Goal: Check status: Check status

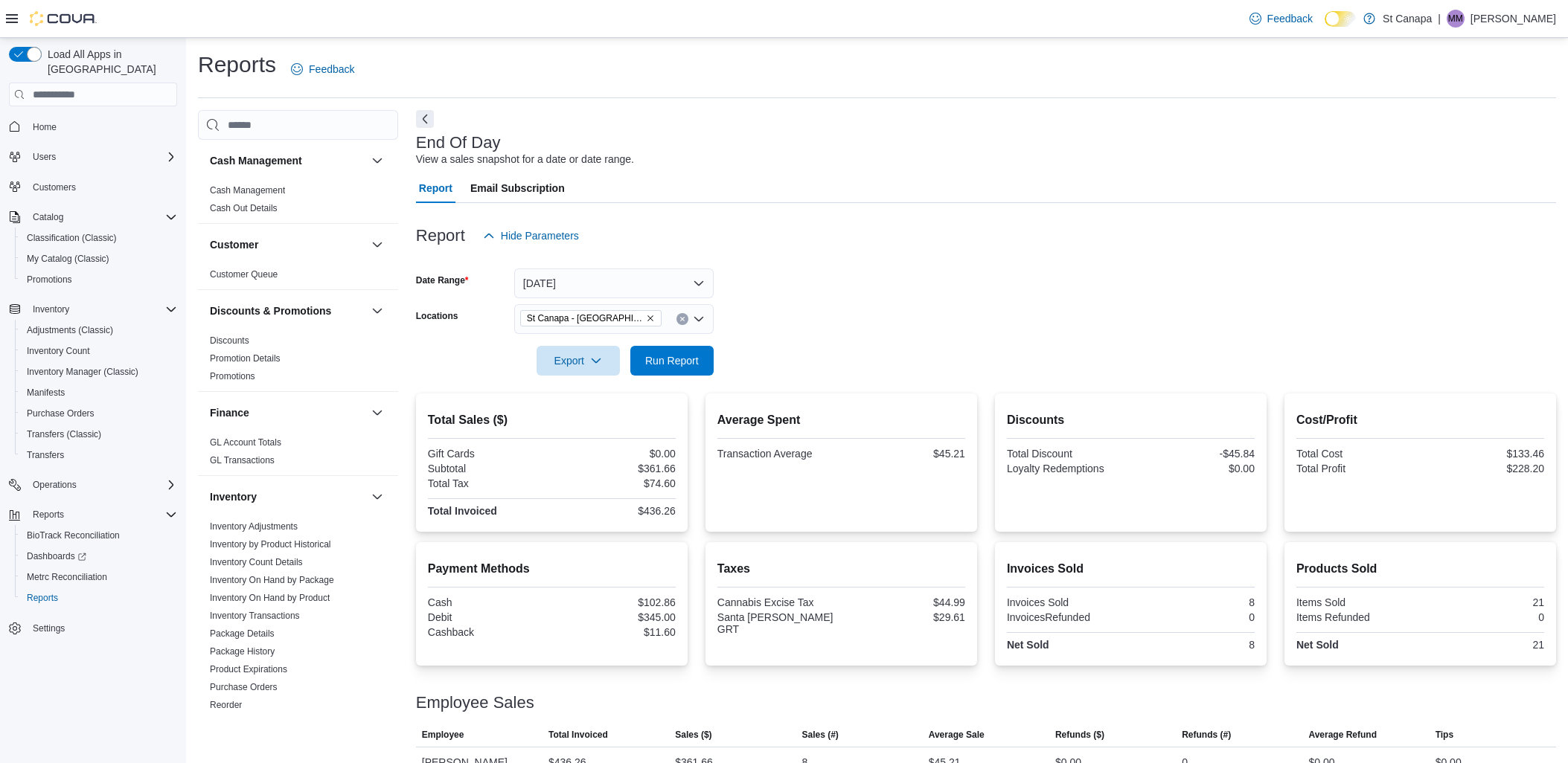
scroll to position [26, 0]
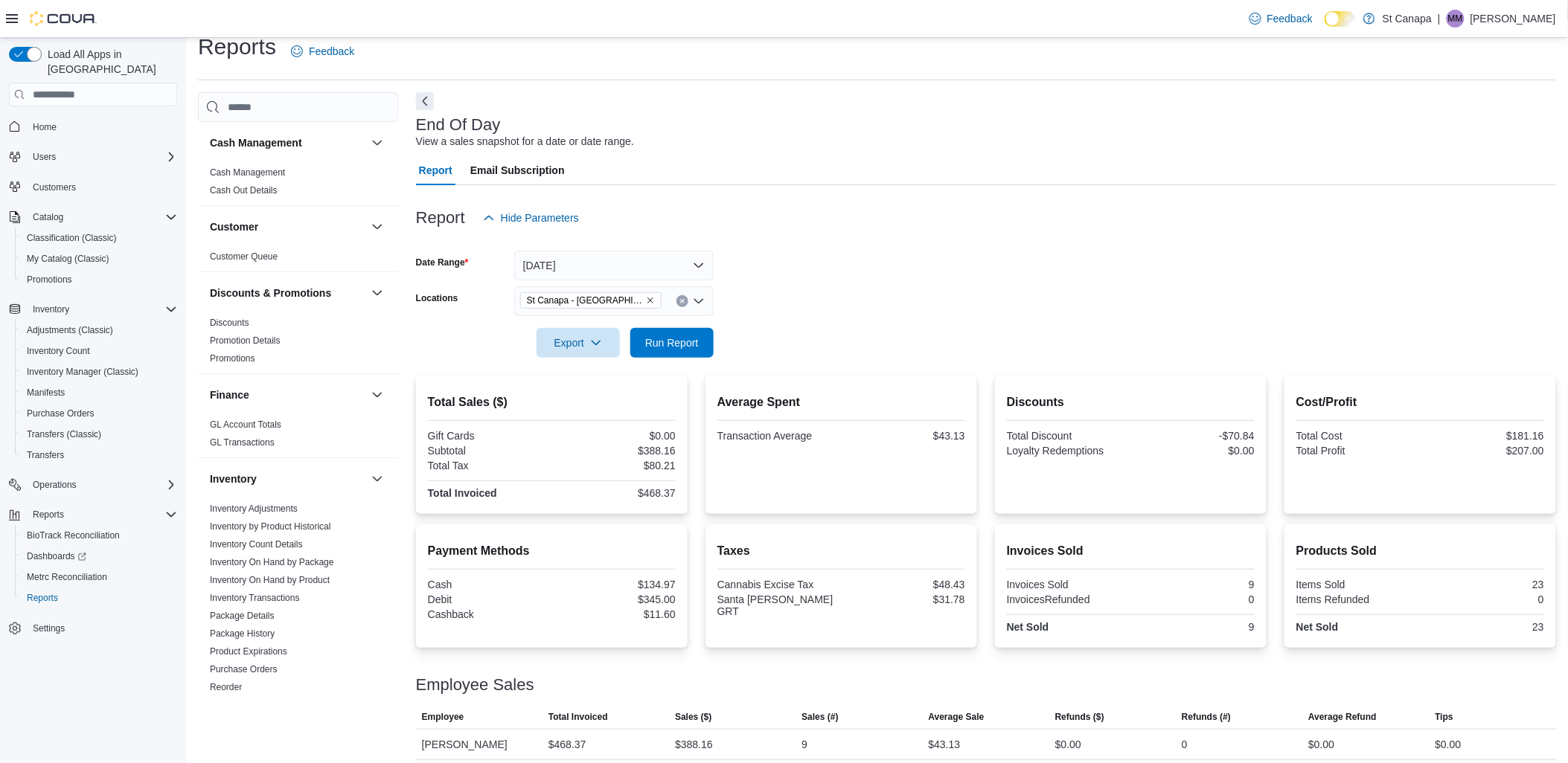
scroll to position [26, 0]
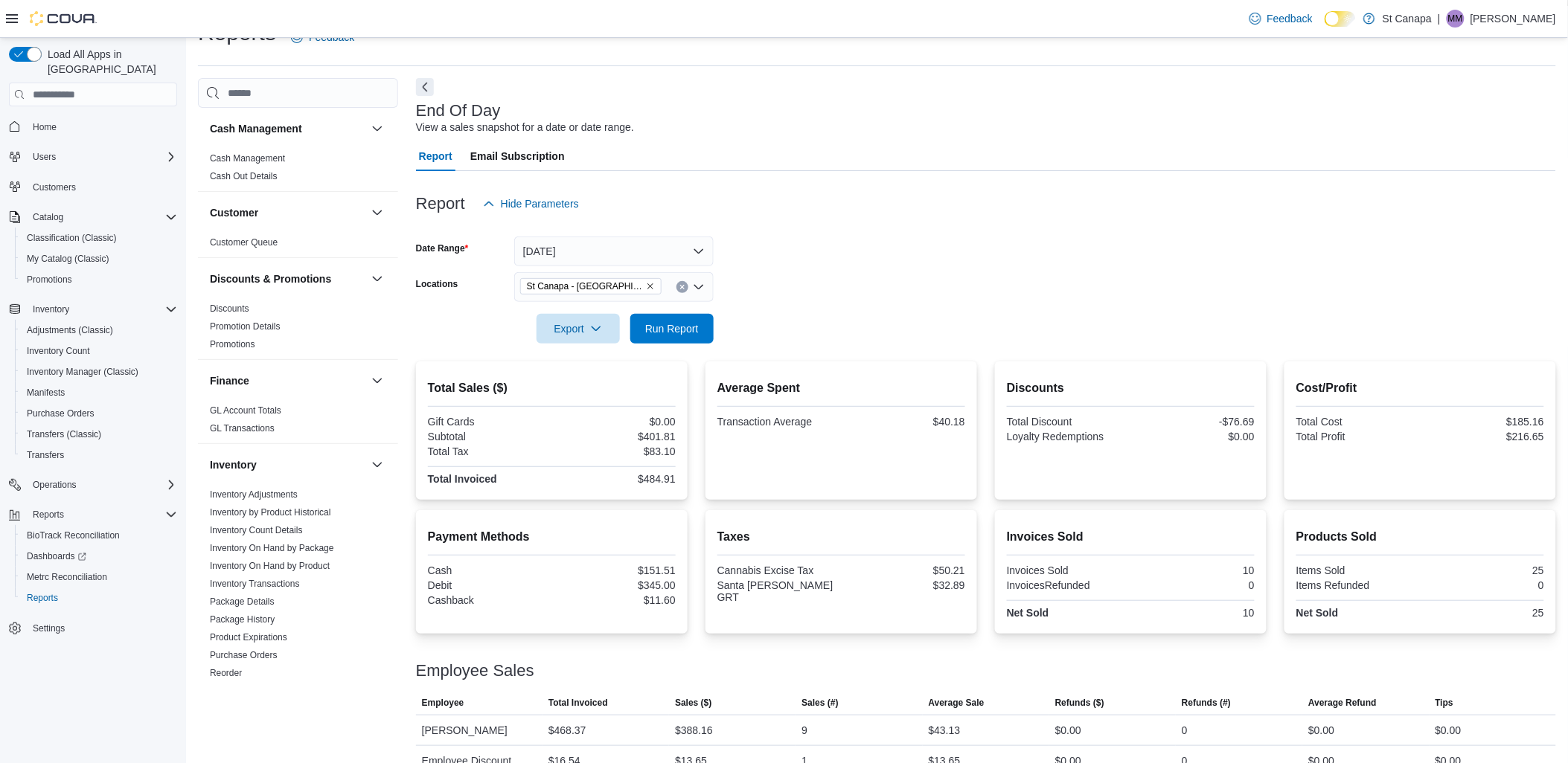
scroll to position [56, 0]
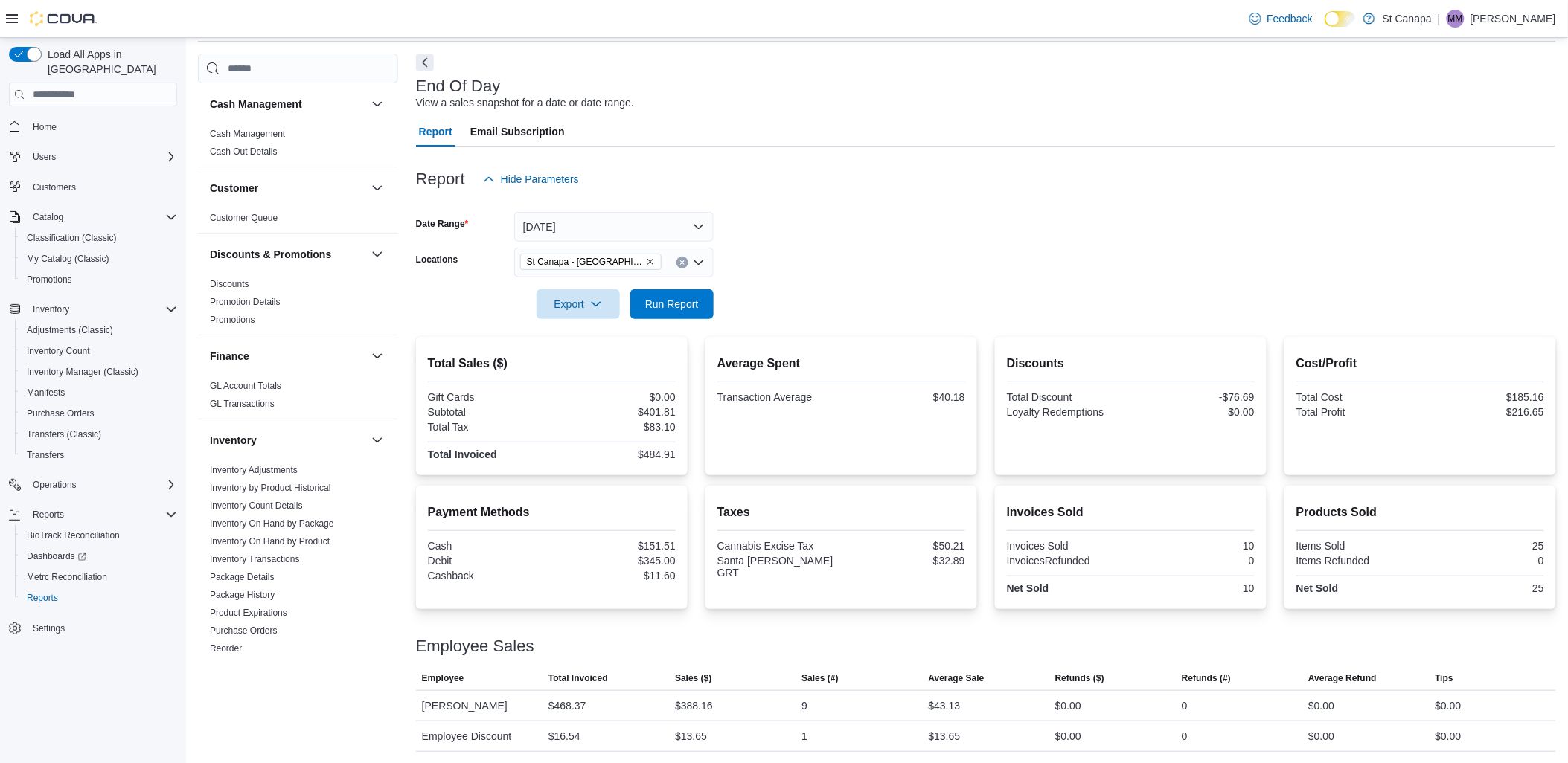
click at [713, 309] on form "Date Range Today Locations St Canapa - Santa Teresa Export Run Report" at bounding box center [986, 257] width 1140 height 125
click at [686, 313] on span "Run Report" at bounding box center [671, 304] width 66 height 30
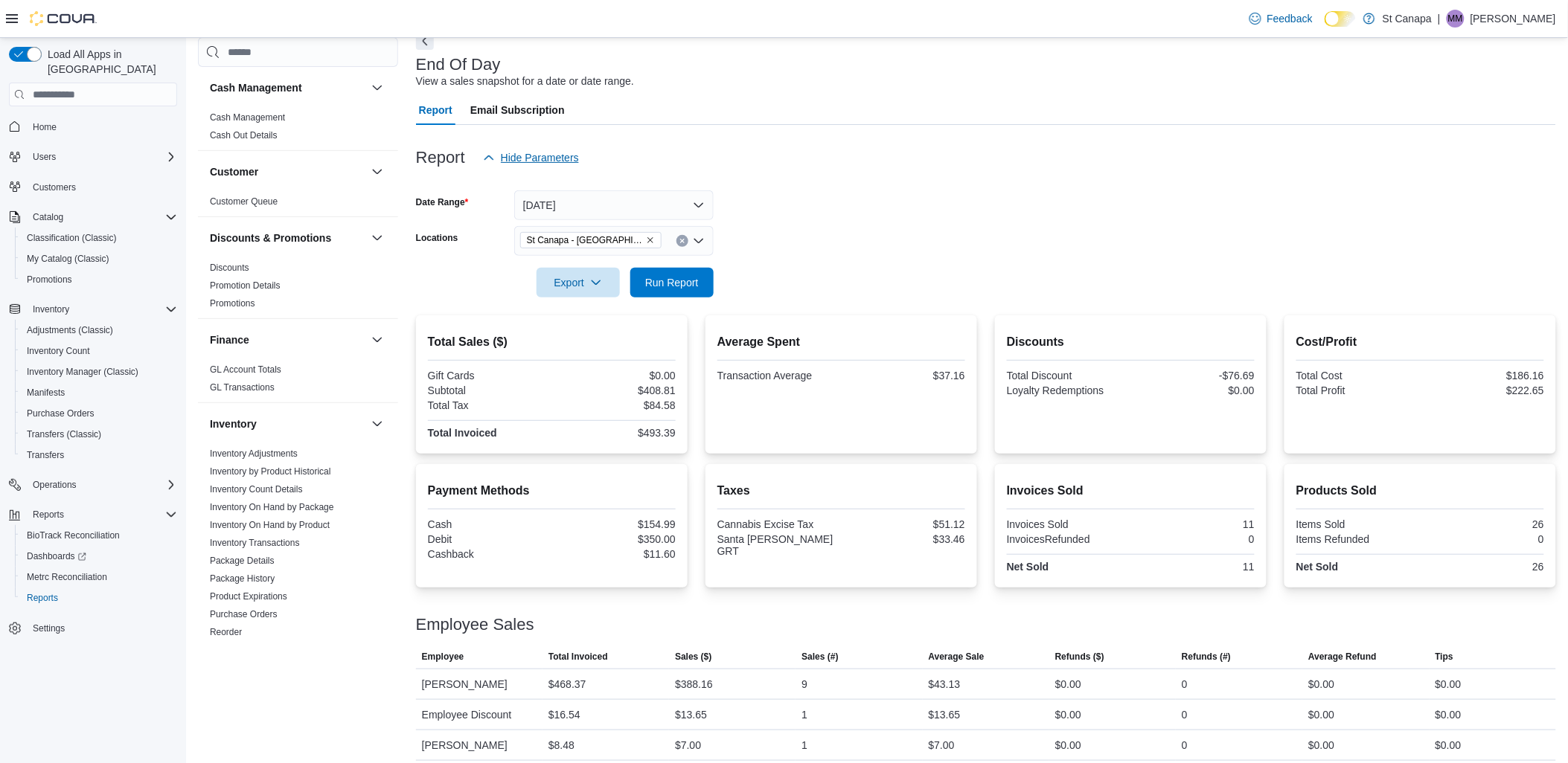
scroll to position [87, 0]
